Goal: Use online tool/utility

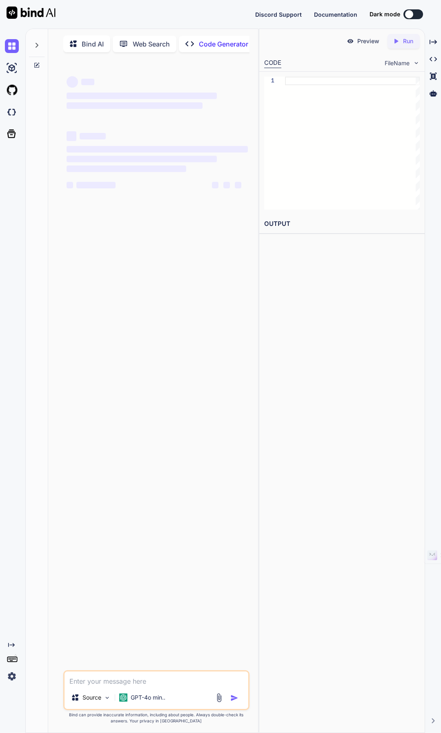
type textarea "x"
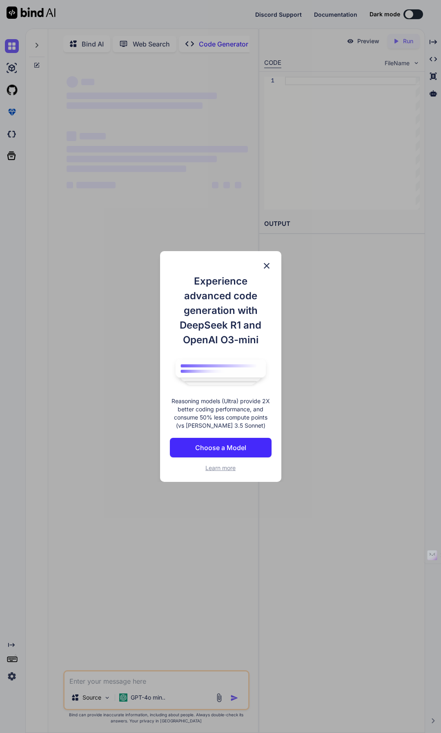
click at [266, 269] on img at bounding box center [266, 266] width 10 height 10
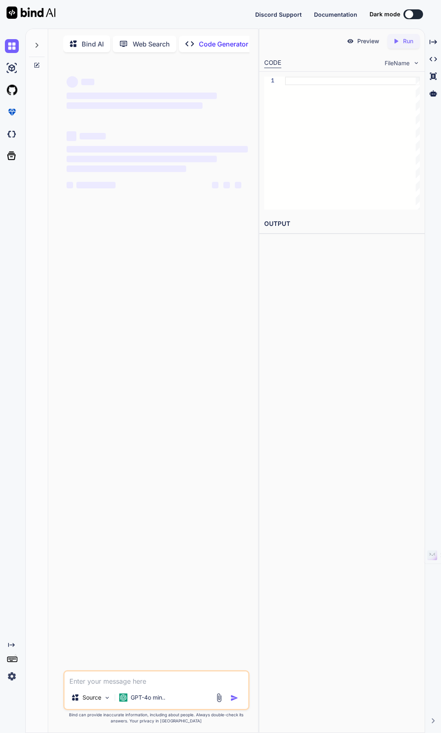
click at [417, 13] on button at bounding box center [413, 14] width 20 height 10
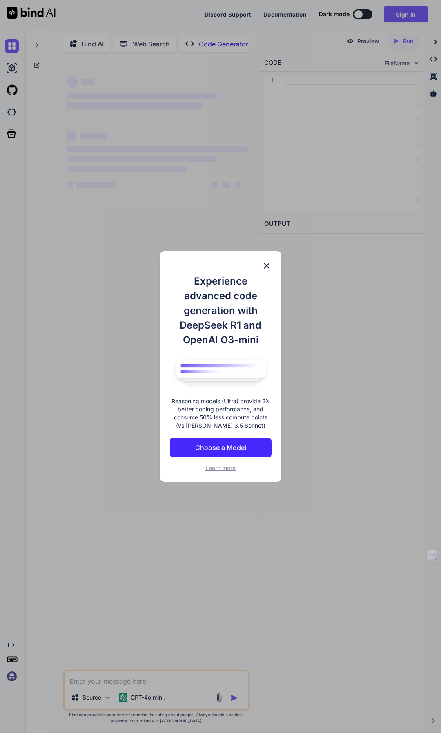
click at [270, 264] on img at bounding box center [266, 266] width 10 height 10
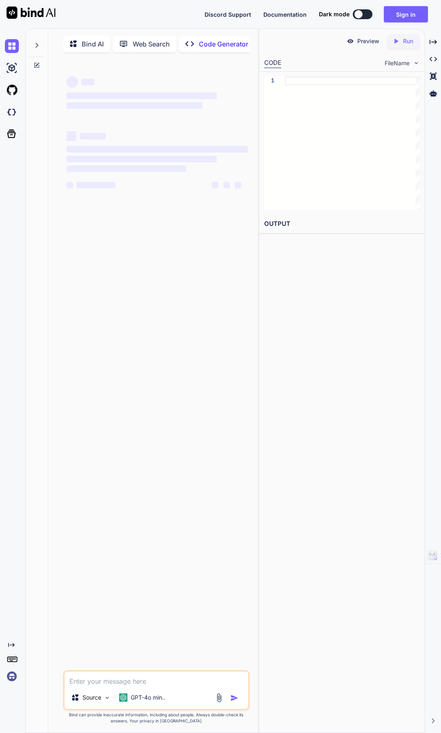
click at [365, 13] on button at bounding box center [362, 14] width 20 height 10
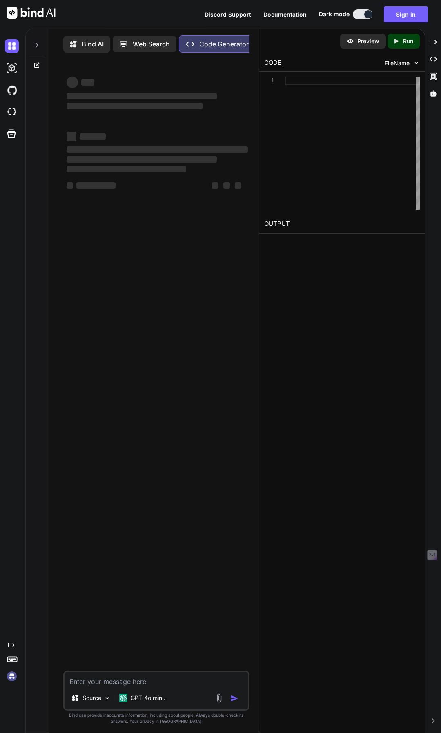
type textarea "x"
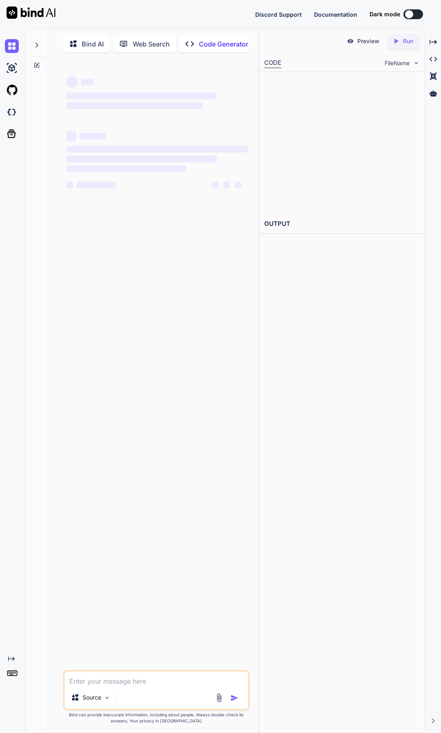
type textarea "x"
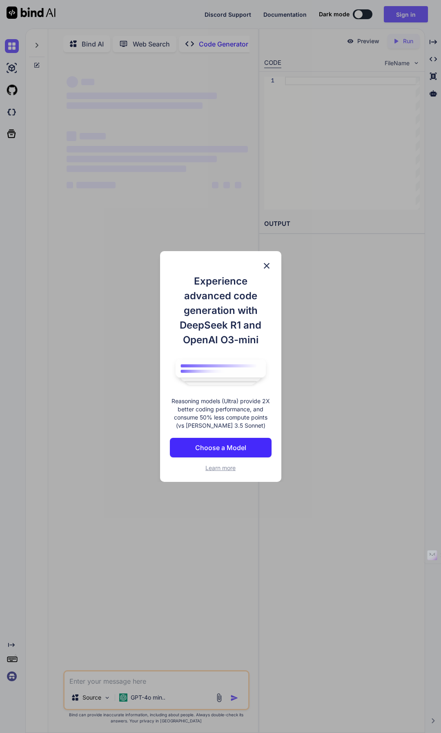
click at [269, 266] on img at bounding box center [266, 266] width 10 height 10
